Goal: Transaction & Acquisition: Purchase product/service

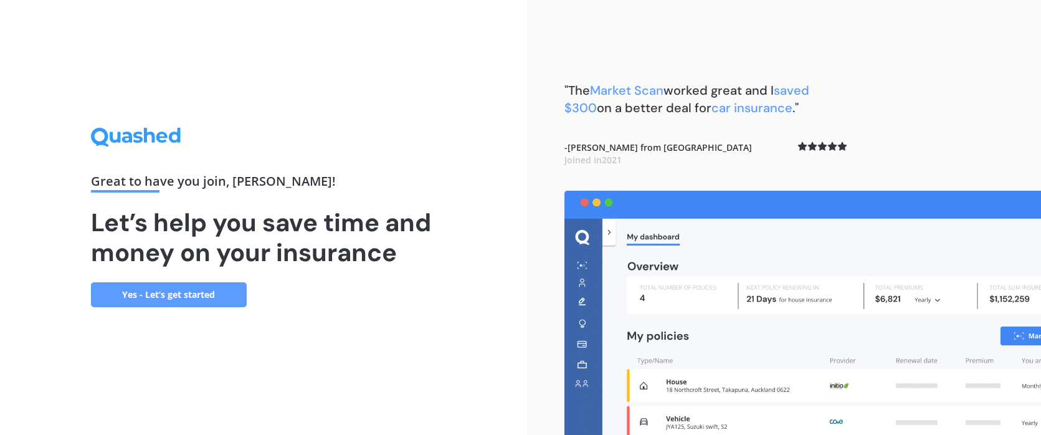
click at [301, 307] on div "Great to have you join , [PERSON_NAME] ! Let’s help you save time and money on …" at bounding box center [263, 217] width 345 height 179
click at [160, 290] on link "Yes - Let’s get started" at bounding box center [169, 294] width 156 height 25
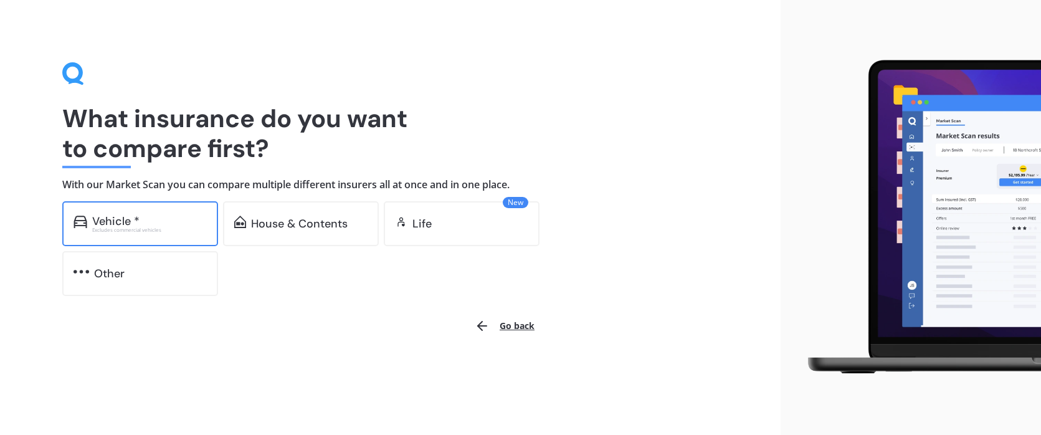
click at [115, 227] on div "Excludes commercial vehicles" at bounding box center [149, 229] width 115 height 5
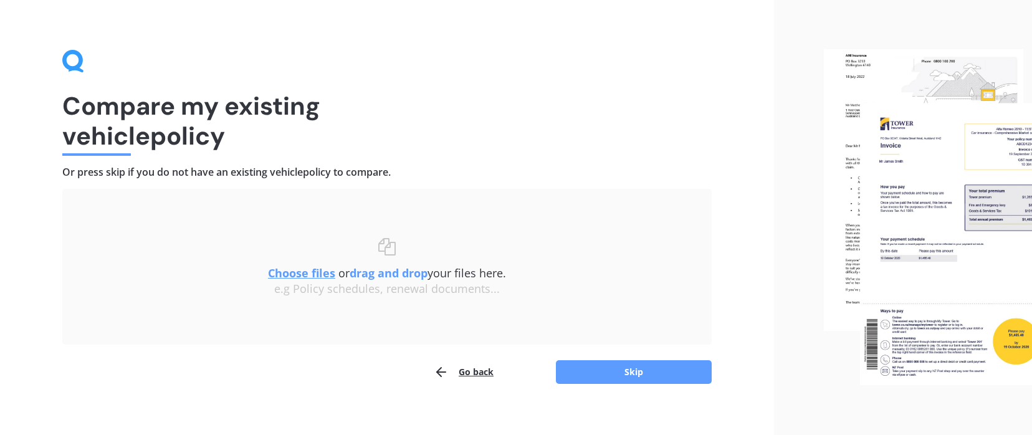
scroll to position [24, 0]
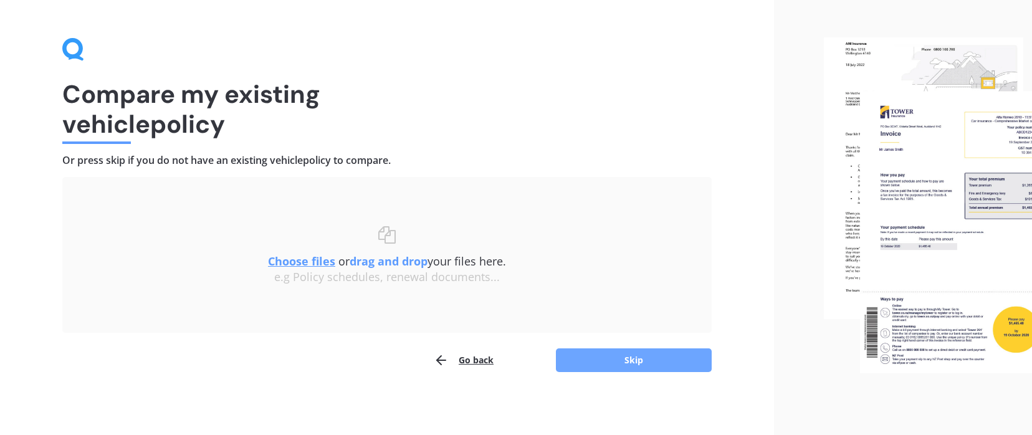
click at [627, 358] on button "Skip" at bounding box center [634, 360] width 156 height 24
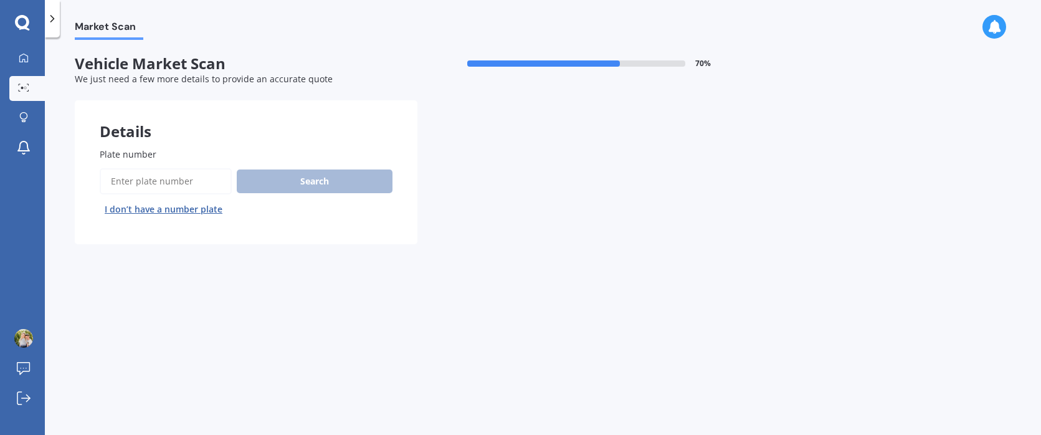
click at [150, 185] on input "Plate number" at bounding box center [166, 181] width 132 height 26
type input "lue476"
click at [303, 182] on button "Search" at bounding box center [315, 181] width 156 height 24
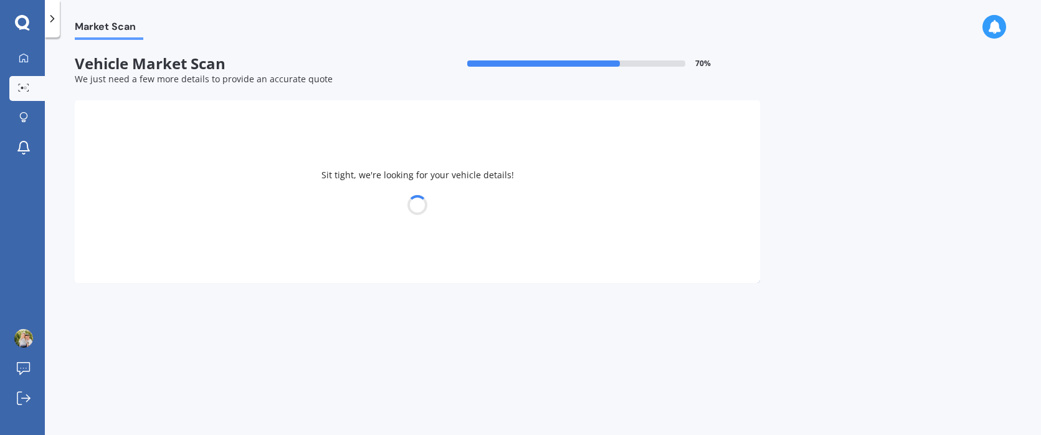
select select "VOLKSWAGEN"
select select "TIGUAN"
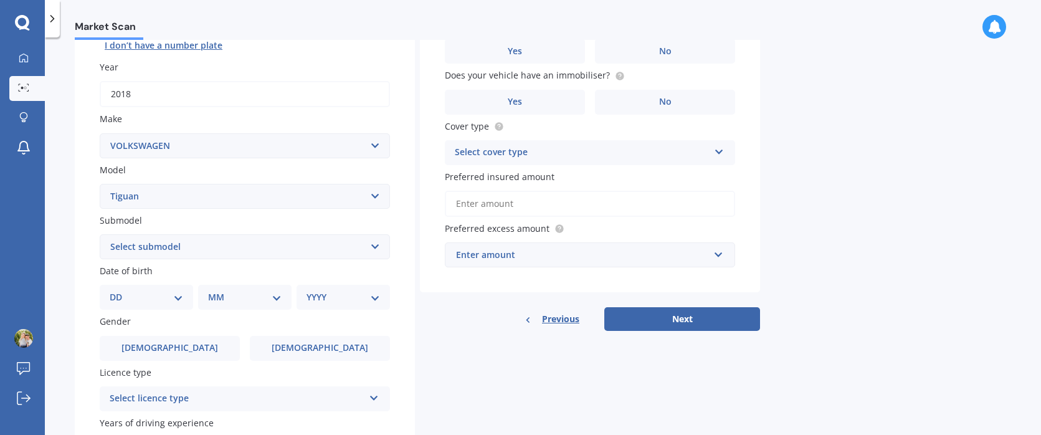
scroll to position [249, 0]
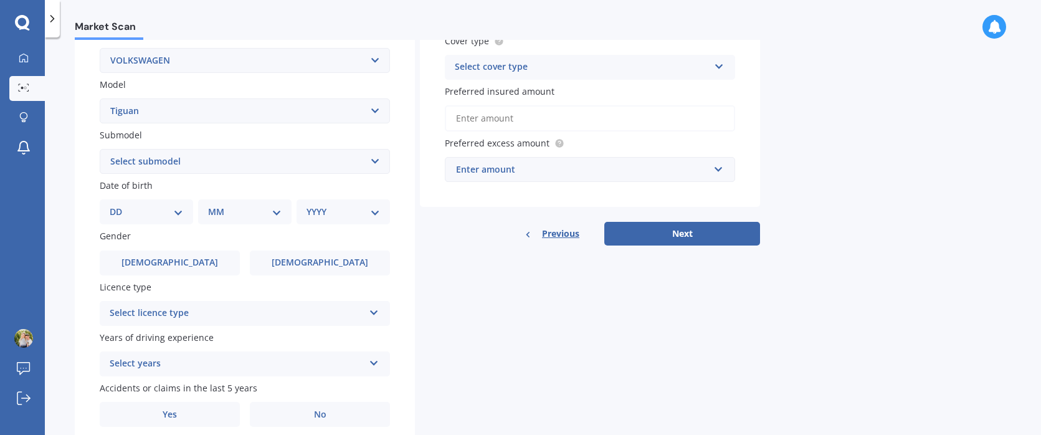
click at [175, 160] on select "Select submodel Diesel Turbo Petrol Turbo Petrol Turbo 4WD" at bounding box center [245, 161] width 290 height 25
select select "PETROL TURBO 4WD"
click at [100, 149] on select "Select submodel Diesel Turbo Petrol Turbo Petrol Turbo 4WD" at bounding box center [245, 161] width 290 height 25
click at [144, 218] on select "DD 01 02 03 04 05 06 07 08 09 10 11 12 13 14 15 16 17 18 19 20 21 22 23 24 25 2…" at bounding box center [147, 212] width 74 height 14
select select "01"
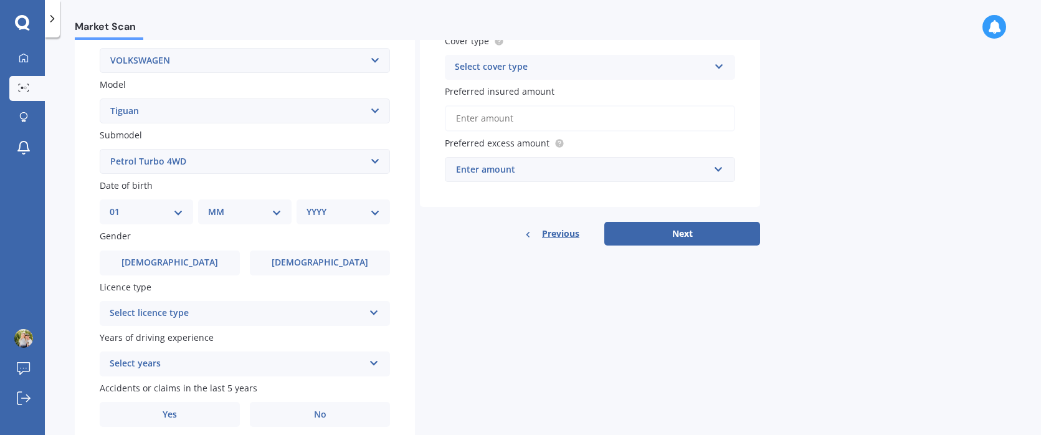
click at [120, 205] on select "DD 01 02 03 04 05 06 07 08 09 10 11 12 13 14 15 16 17 18 19 20 21 22 23 24 25 2…" at bounding box center [147, 212] width 74 height 14
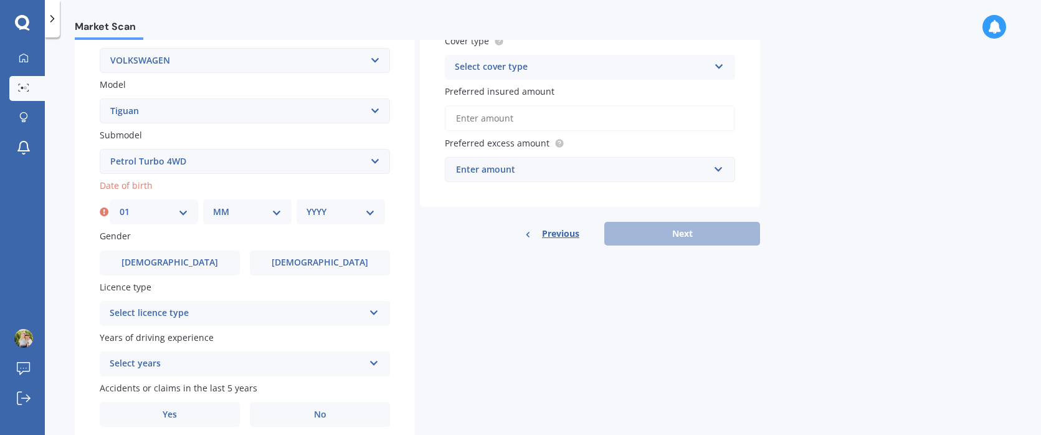
click at [225, 214] on select "MM 01 02 03 04 05 06 07 08 09 10 11 12" at bounding box center [247, 212] width 69 height 14
click at [213, 205] on select "MM 01 02 03 04 05 06 07 08 09 10 11 12" at bounding box center [247, 212] width 69 height 14
click at [223, 216] on select "MM 01 02 03 04 05 06 07 08 09 10 11 12" at bounding box center [247, 212] width 69 height 14
select select "11"
click at [213, 205] on select "MM 01 02 03 04 05 06 07 08 09 10 11 12" at bounding box center [247, 212] width 69 height 14
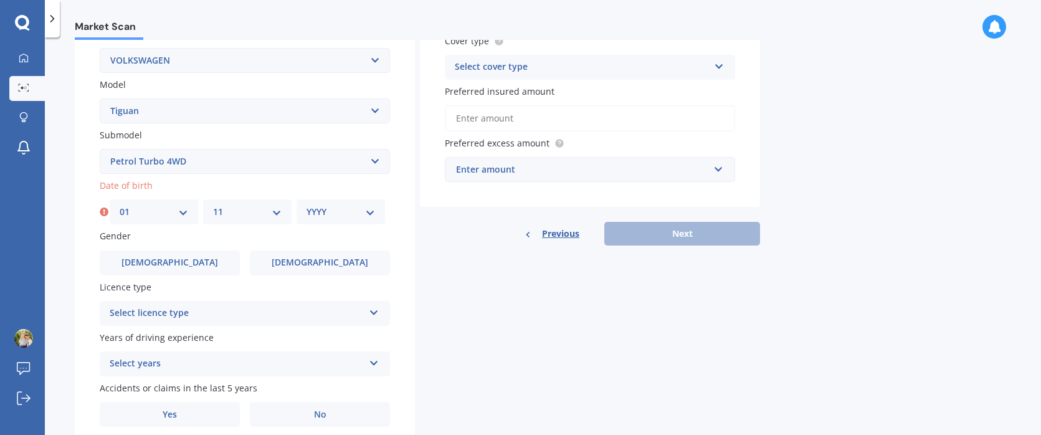
click at [209, 312] on div "Select licence type" at bounding box center [237, 313] width 254 height 15
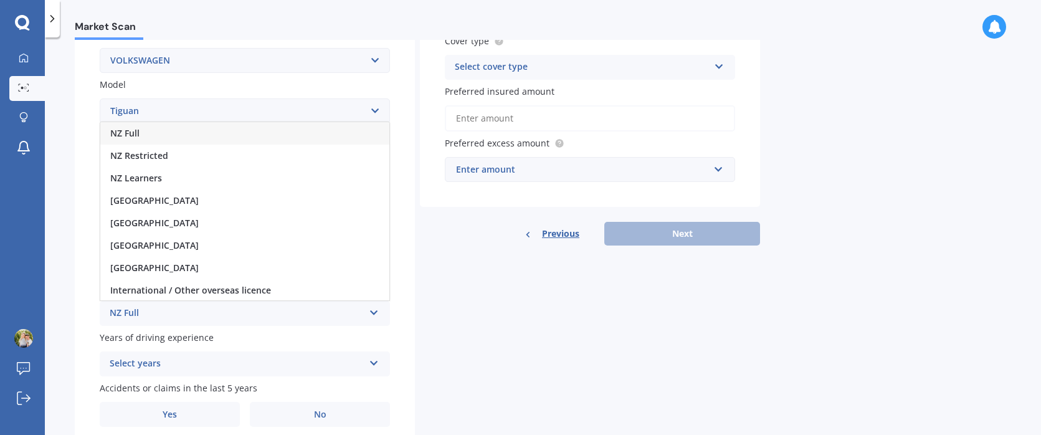
click at [131, 134] on span "NZ Full" at bounding box center [124, 133] width 29 height 12
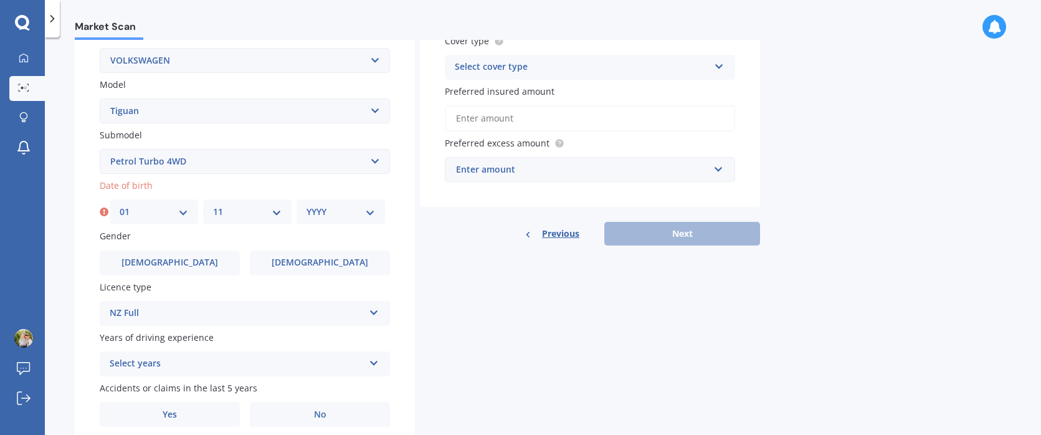
click at [308, 211] on select "YYYY 2025 2024 2023 2022 2021 2020 2019 2018 2017 2016 2015 2014 2013 2012 2011…" at bounding box center [340, 212] width 69 height 14
select select "1976"
click at [306, 205] on select "YYYY 2025 2024 2023 2022 2021 2020 2019 2018 2017 2016 2015 2014 2013 2012 2011…" at bounding box center [340, 212] width 69 height 14
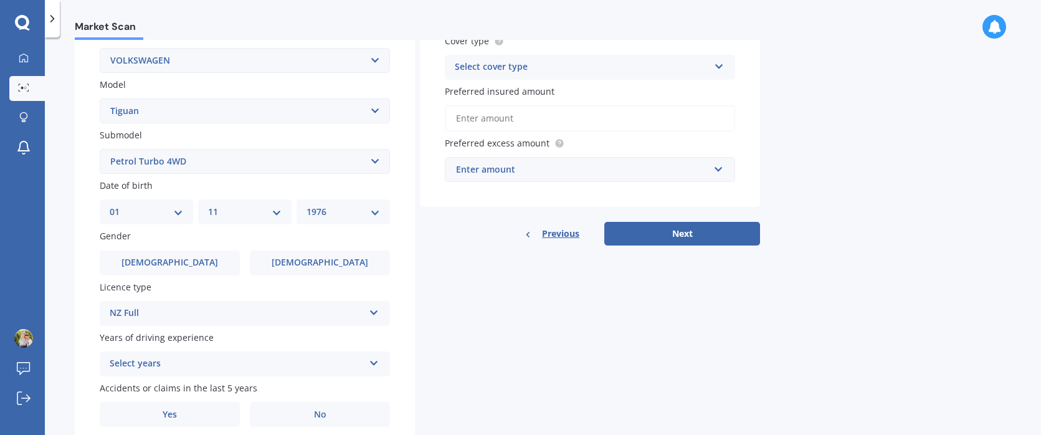
scroll to position [298, 0]
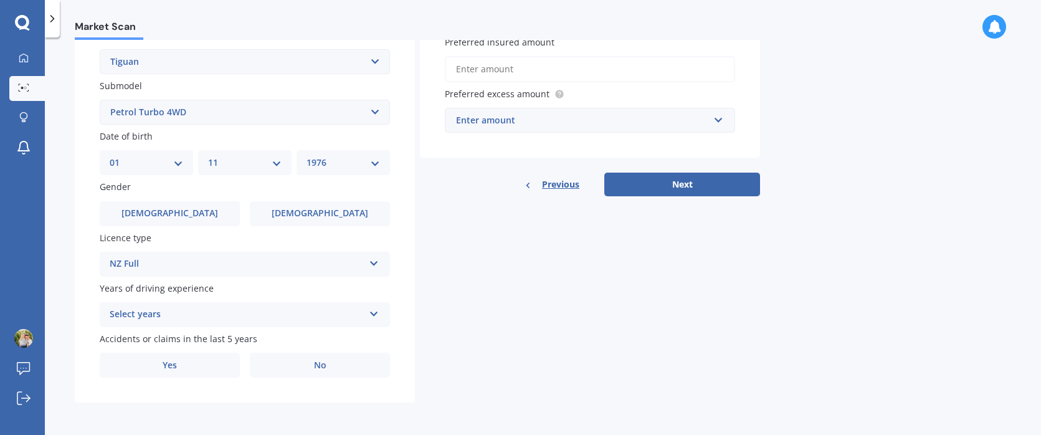
click at [156, 311] on div "Select years" at bounding box center [237, 314] width 254 height 15
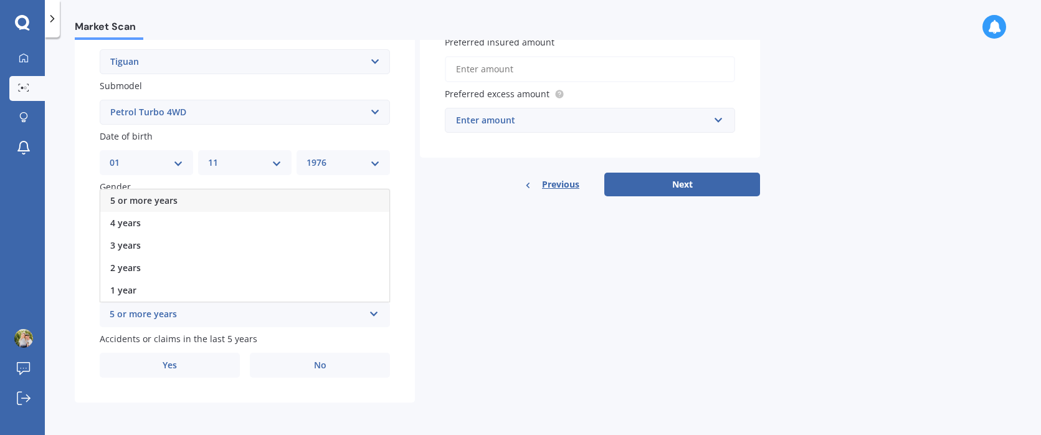
click at [142, 199] on span "5 or more years" at bounding box center [143, 200] width 67 height 12
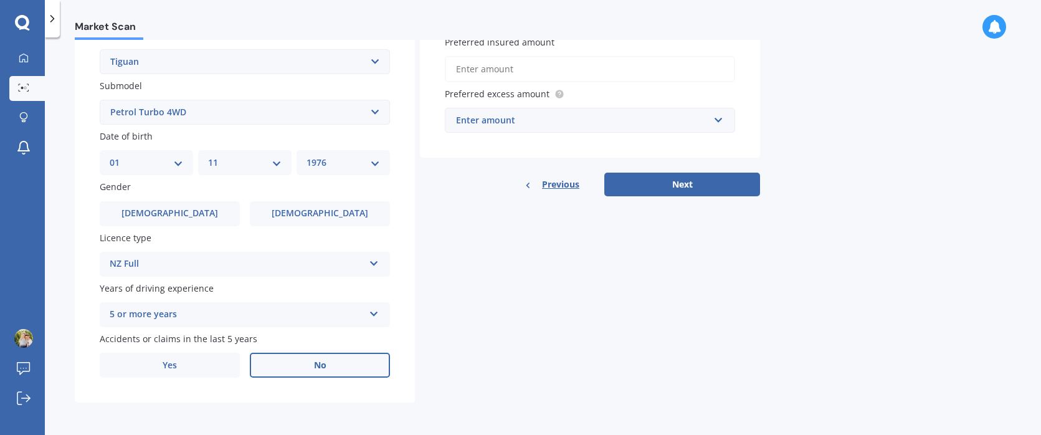
click at [349, 358] on label "No" at bounding box center [320, 365] width 140 height 25
click at [0, 0] on input "No" at bounding box center [0, 0] width 0 height 0
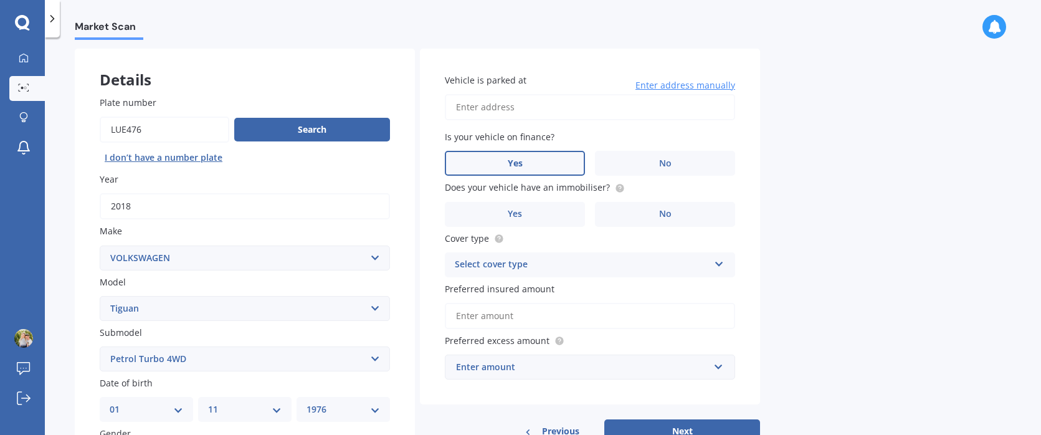
scroll to position [0, 0]
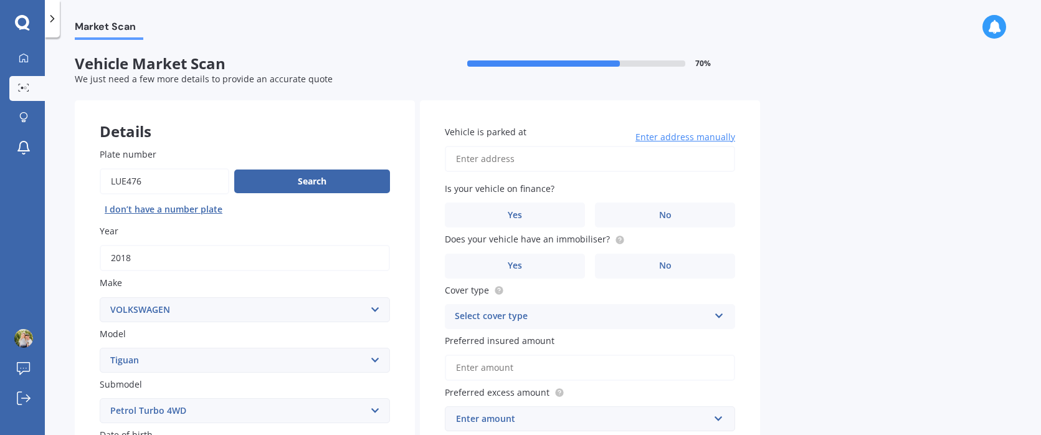
click at [515, 156] on input "Vehicle is parked at" at bounding box center [590, 159] width 290 height 26
type input "56 Valley View Road GlenfieldAuckland 0629"
click at [634, 211] on label "No" at bounding box center [665, 214] width 140 height 25
click at [0, 0] on input "No" at bounding box center [0, 0] width 0 height 0
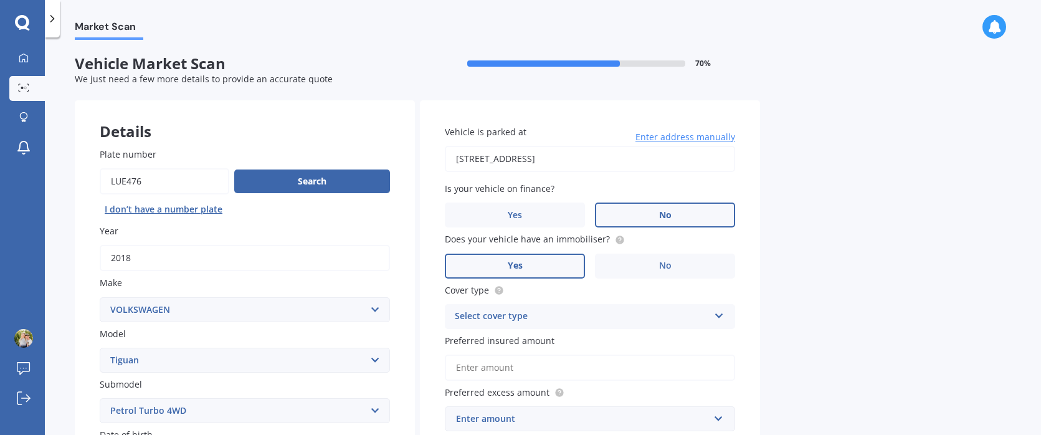
click at [543, 267] on label "Yes" at bounding box center [515, 266] width 140 height 25
click at [0, 0] on input "Yes" at bounding box center [0, 0] width 0 height 0
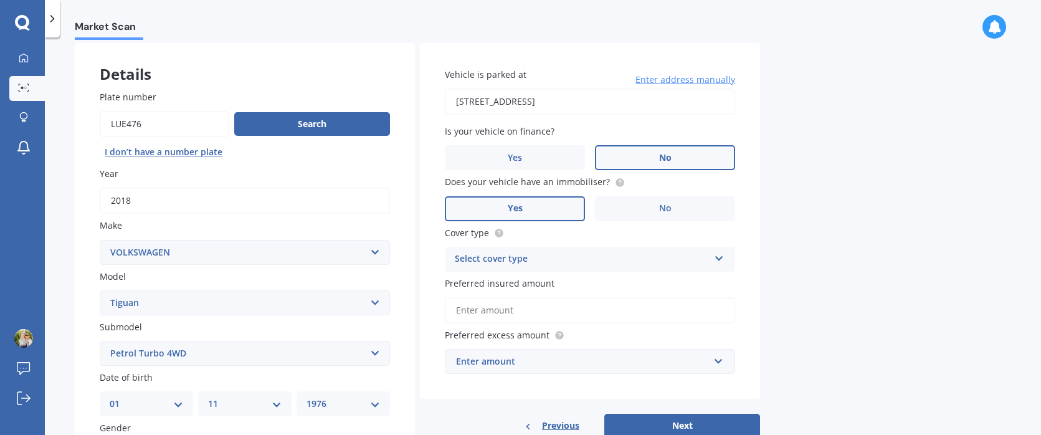
scroll to position [83, 0]
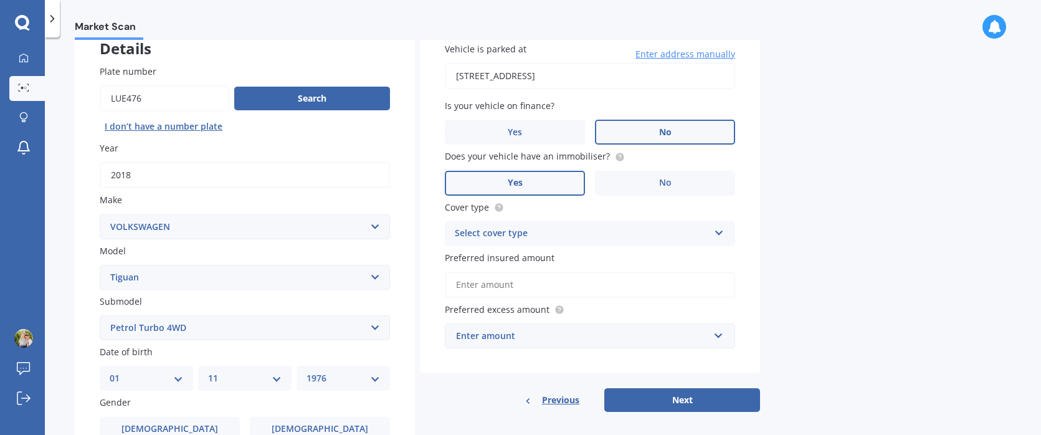
click at [503, 234] on div "Select cover type" at bounding box center [582, 233] width 254 height 15
click at [496, 258] on span "Comprehensive" at bounding box center [488, 258] width 66 height 12
click at [515, 283] on input "Preferred insured amount" at bounding box center [590, 285] width 290 height 26
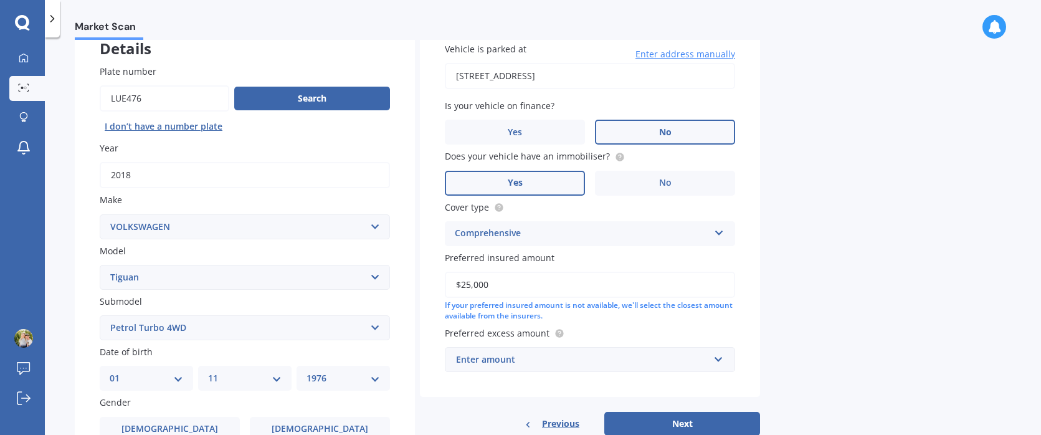
type input "$25,000"
click at [503, 359] on div "Enter amount" at bounding box center [582, 360] width 253 height 14
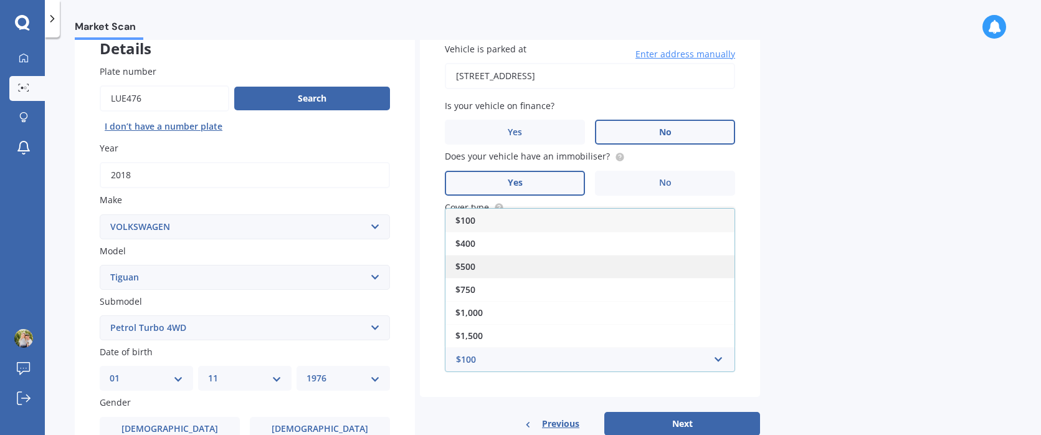
click at [480, 266] on div "$500" at bounding box center [589, 266] width 289 height 23
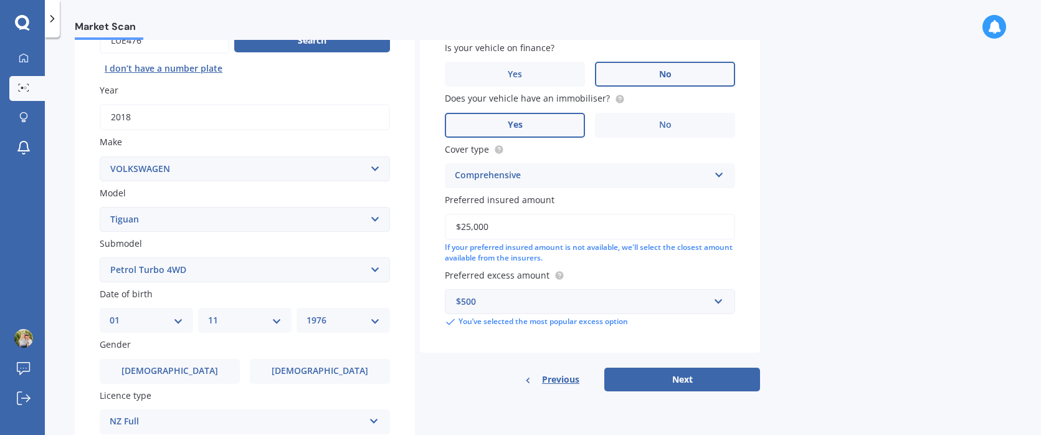
scroll to position [166, 0]
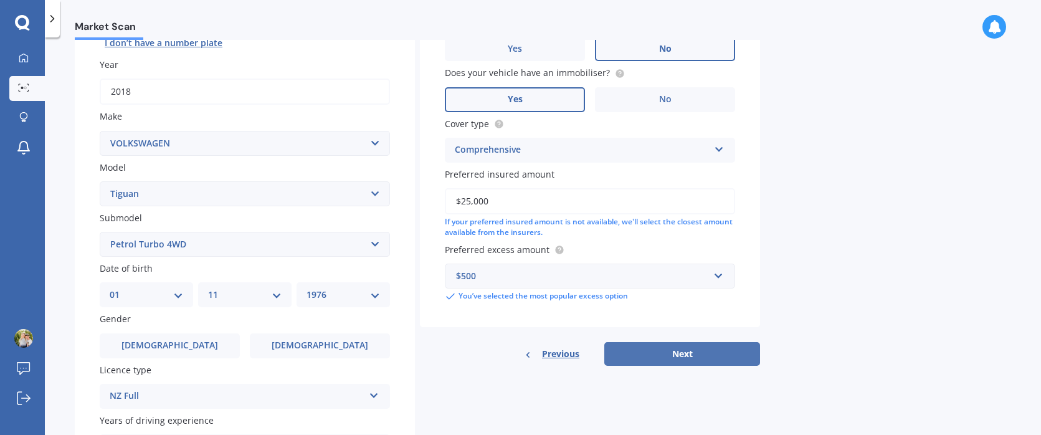
click at [690, 351] on button "Next" at bounding box center [682, 354] width 156 height 24
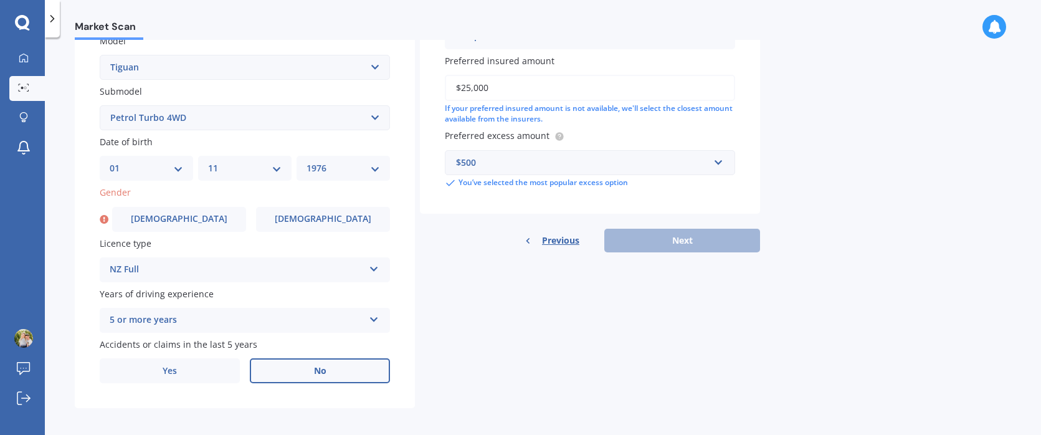
scroll to position [298, 0]
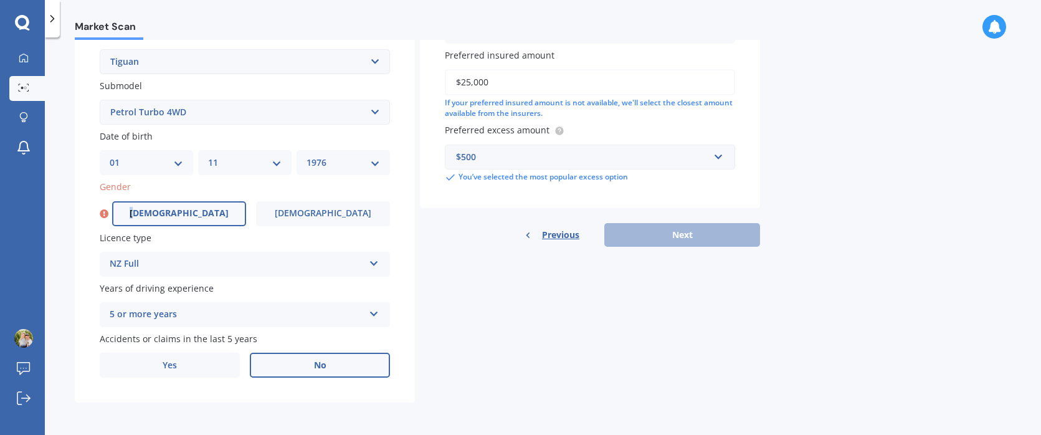
click at [174, 200] on div "Gender Male Female" at bounding box center [245, 202] width 290 height 45
click at [179, 214] on span "Male" at bounding box center [179, 213] width 99 height 11
click at [0, 0] on input "Male" at bounding box center [0, 0] width 0 height 0
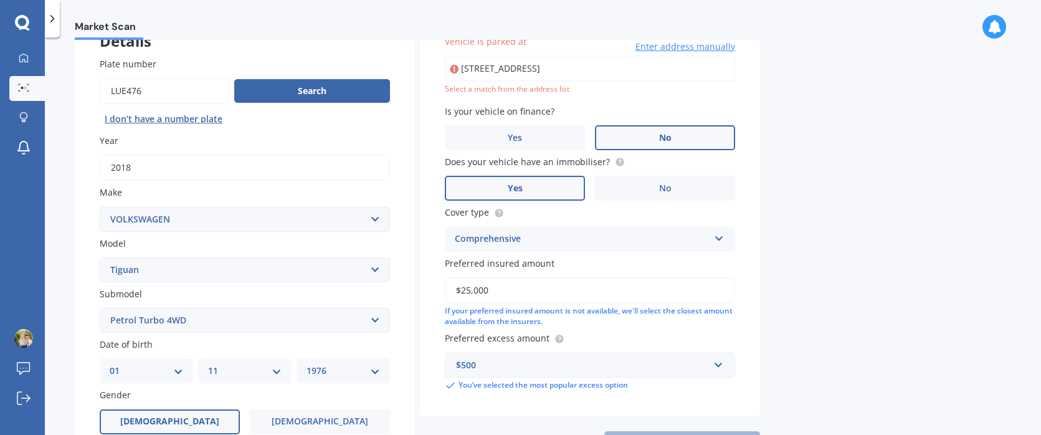
scroll to position [85, 0]
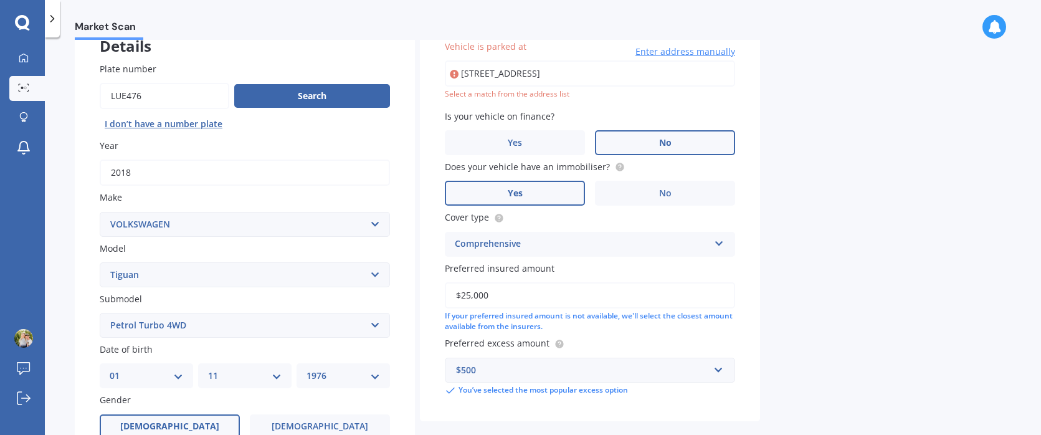
click at [578, 75] on input "56 Valley View Road GlenfieldAuckland 0629" at bounding box center [590, 73] width 290 height 26
type input "56 Valley View Road, Glenfield, Auckland 0629"
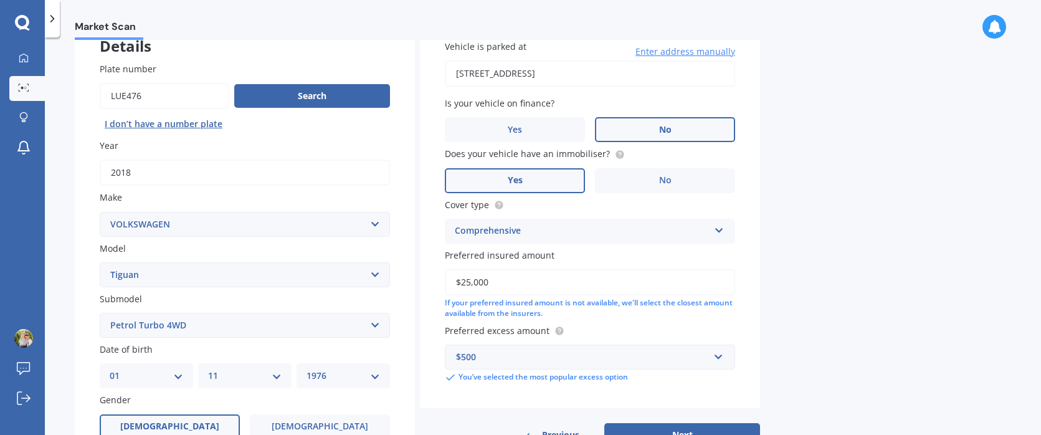
scroll to position [168, 0]
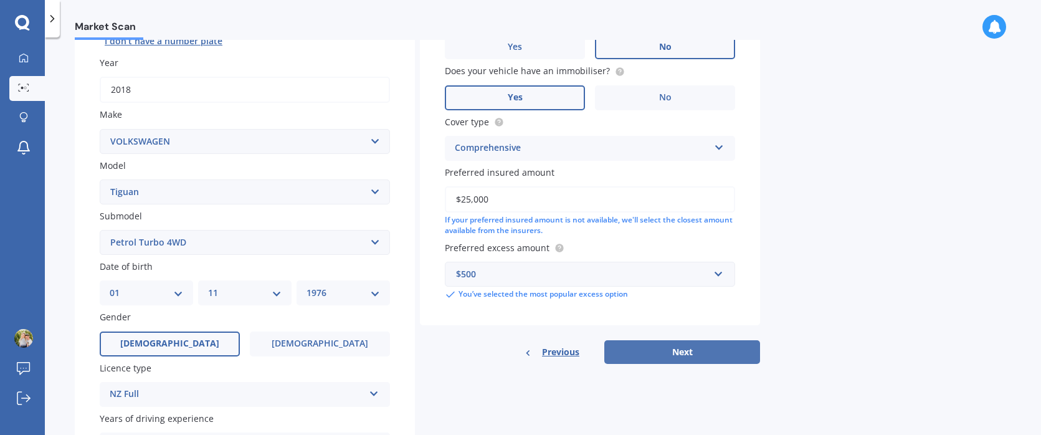
click at [675, 351] on button "Next" at bounding box center [682, 352] width 156 height 24
select select "01"
select select "11"
select select "1976"
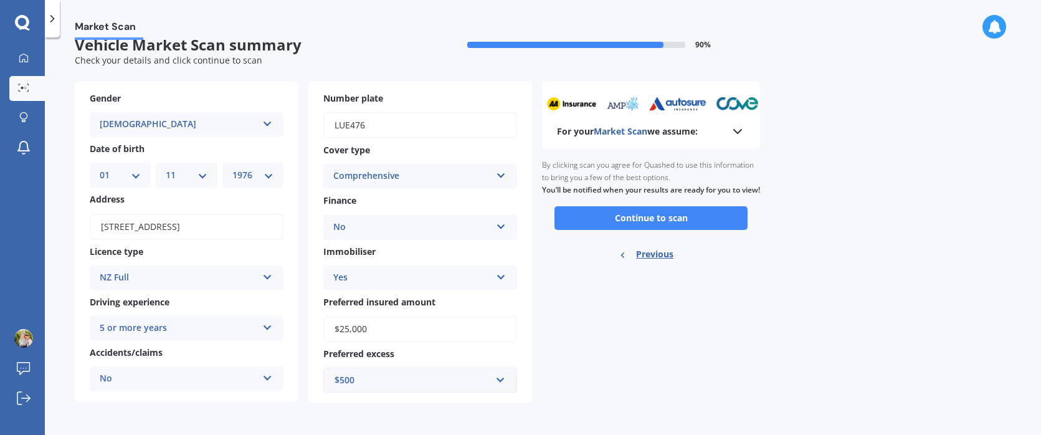
scroll to position [0, 0]
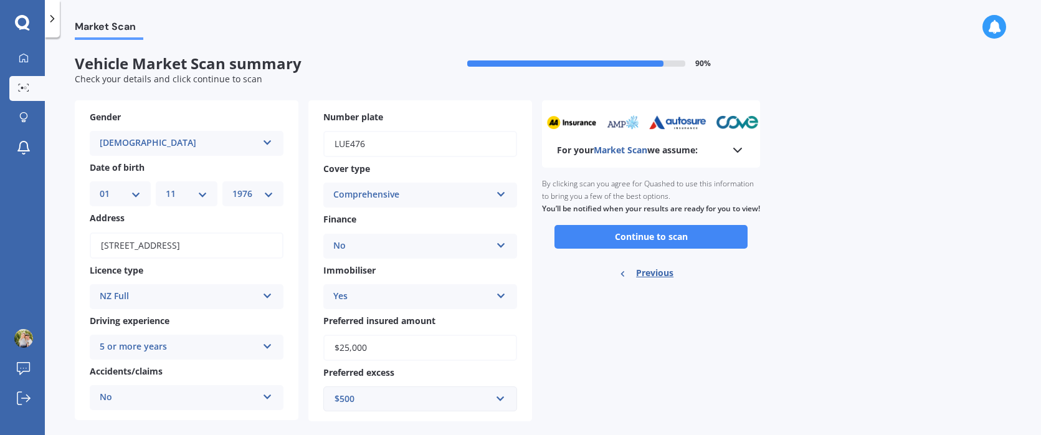
click at [635, 249] on button "Continue to scan" at bounding box center [650, 237] width 193 height 24
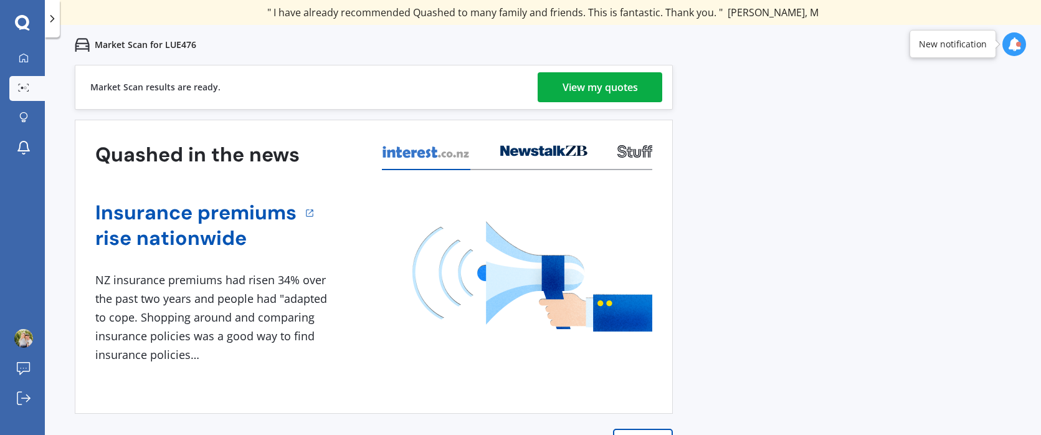
click at [585, 83] on div "View my quotes" at bounding box center [600, 87] width 75 height 30
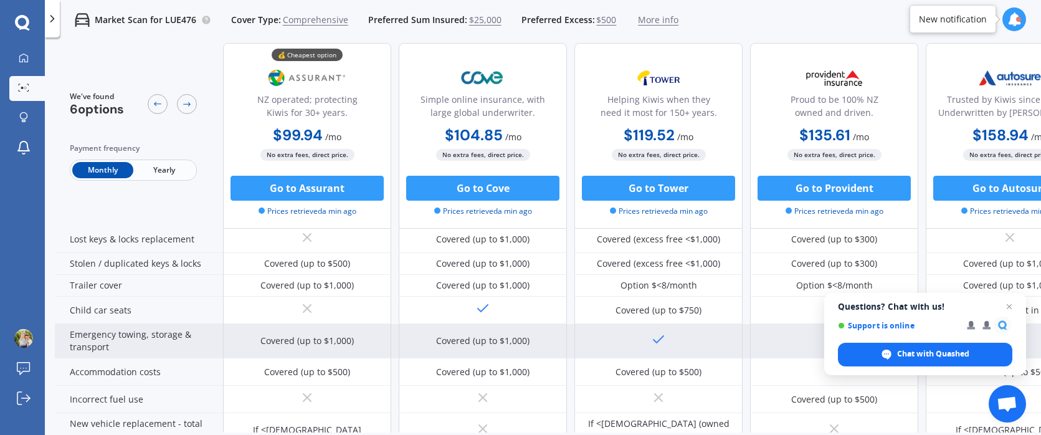
scroll to position [183, 0]
